Goal: Browse casually

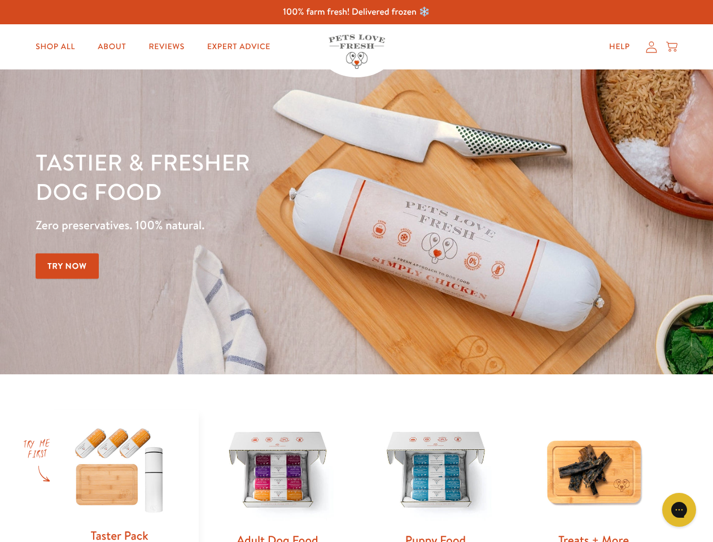
click at [356, 271] on div "Tastier & fresher dog food Zero preservatives. 100% natural. Try Now" at bounding box center [250, 221] width 428 height 149
click at [679, 510] on icon "Gorgias live chat" at bounding box center [679, 509] width 11 height 11
